Goal: Information Seeking & Learning: Learn about a topic

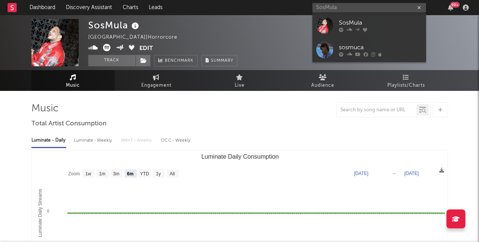
select select "6m"
click at [362, 11] on input "SosMula" at bounding box center [370, 7] width 114 height 9
type input "S"
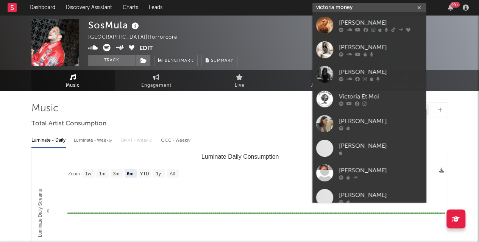
type input "victoria money"
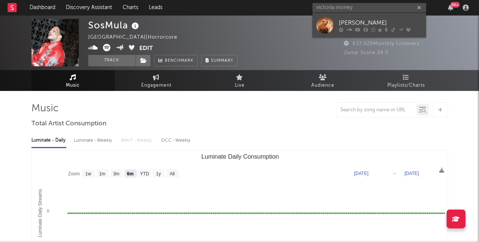
click at [359, 19] on div "[PERSON_NAME]" at bounding box center [380, 22] width 83 height 9
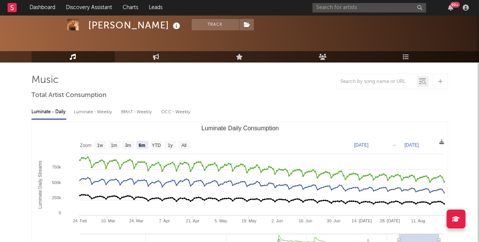
scroll to position [31, 0]
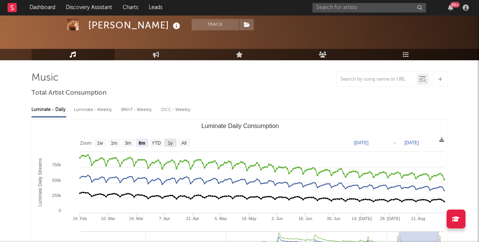
click at [171, 143] on text "1y" at bounding box center [169, 143] width 5 height 5
select select "1y"
type input "[DATE]"
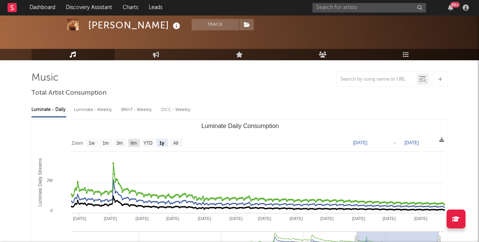
click at [134, 144] on text "6m" at bounding box center [133, 143] width 6 height 5
select select "6m"
type input "[DATE]"
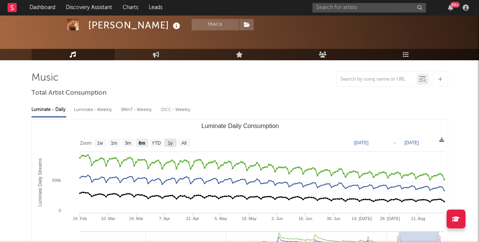
click at [171, 145] on text "1y" at bounding box center [169, 143] width 5 height 5
select select "1y"
type input "[DATE]"
